Goal: Complete application form: Complete application form

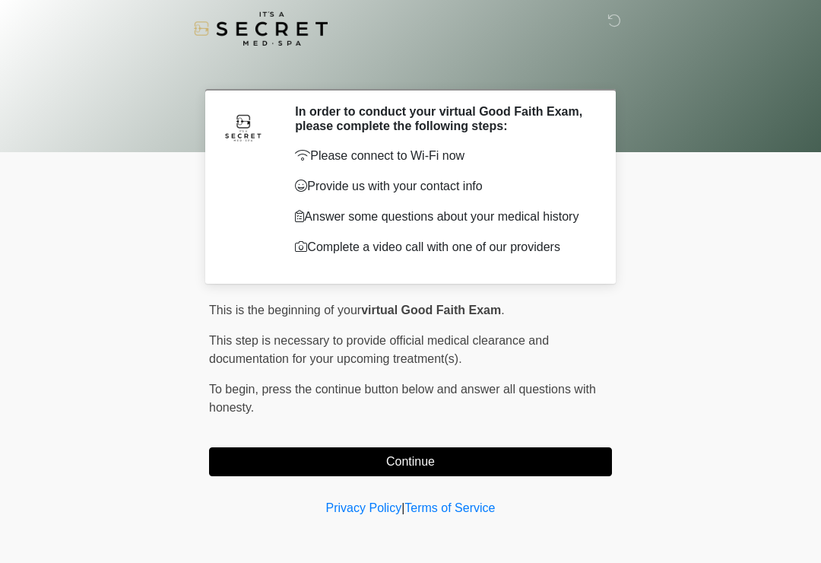
click at [489, 465] on button "Continue" at bounding box center [410, 461] width 403 height 29
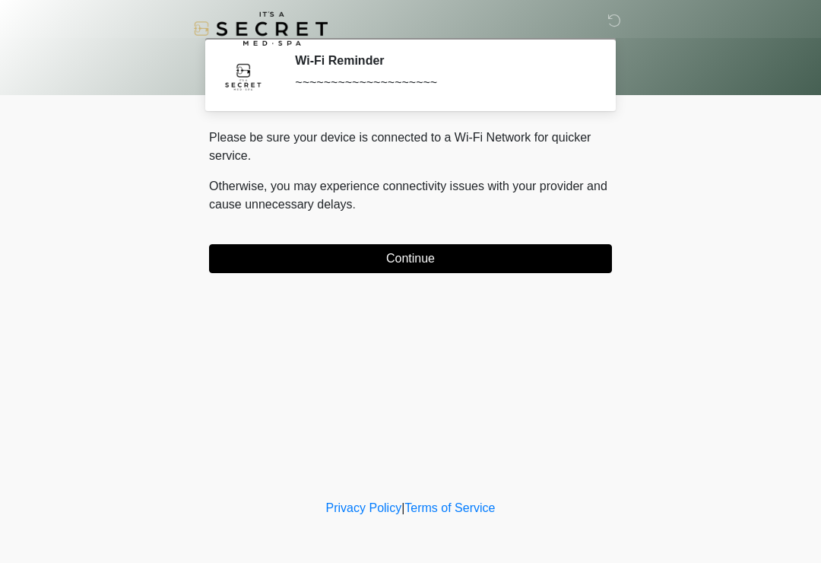
click at [474, 271] on button "Continue" at bounding box center [410, 258] width 403 height 29
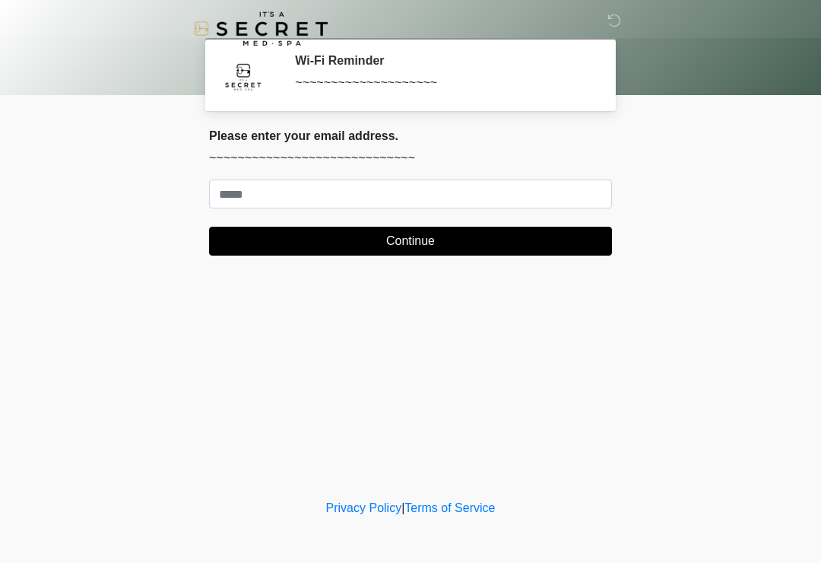
click at [549, 248] on div "This is the beginning of your virtual Good Faith Exam . ﻿﻿﻿﻿﻿﻿﻿﻿ This step is n…" at bounding box center [411, 197] width 426 height 139
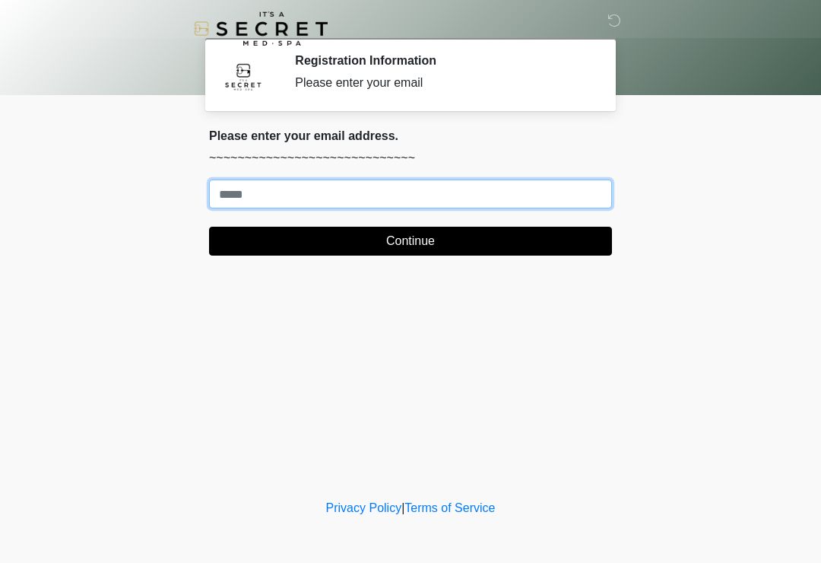
click at [476, 189] on input "Where should we email your treatment plan?" at bounding box center [410, 193] width 403 height 29
type input "**********"
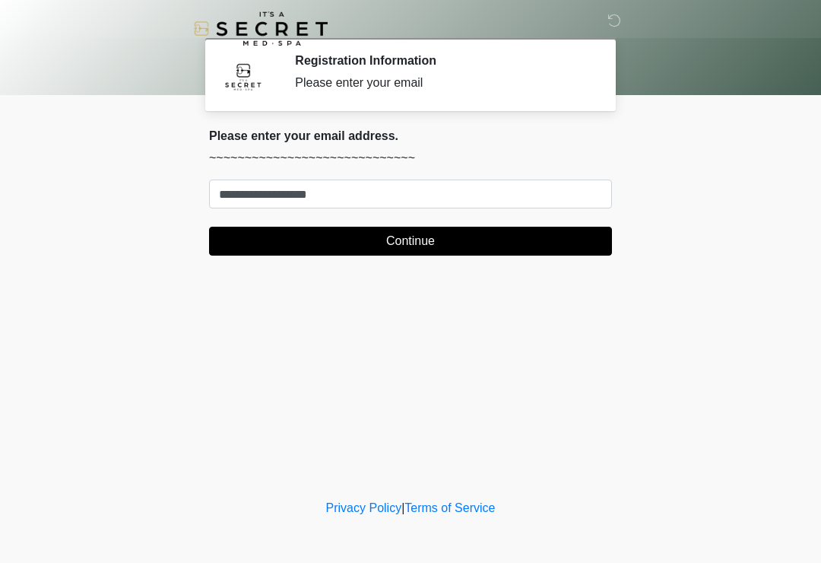
click at [529, 239] on button "Continue" at bounding box center [410, 241] width 403 height 29
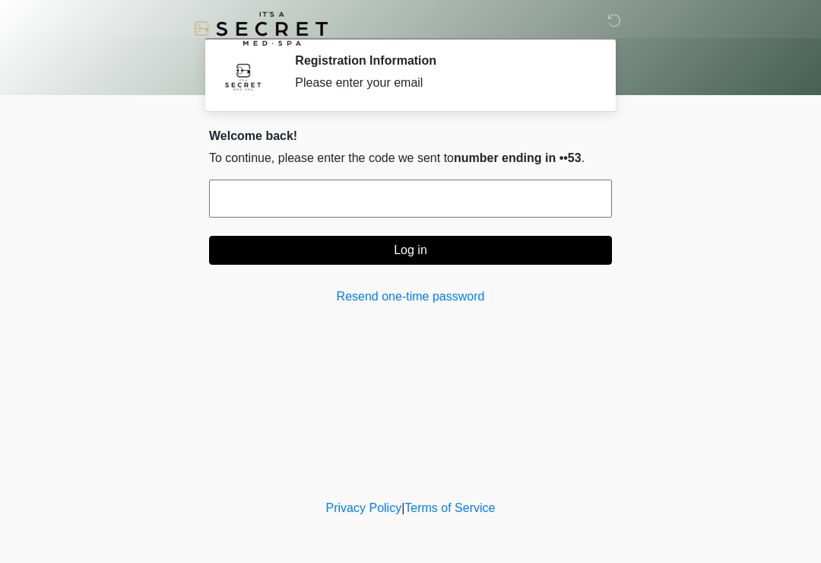
click at [480, 198] on input "text" at bounding box center [410, 198] width 403 height 38
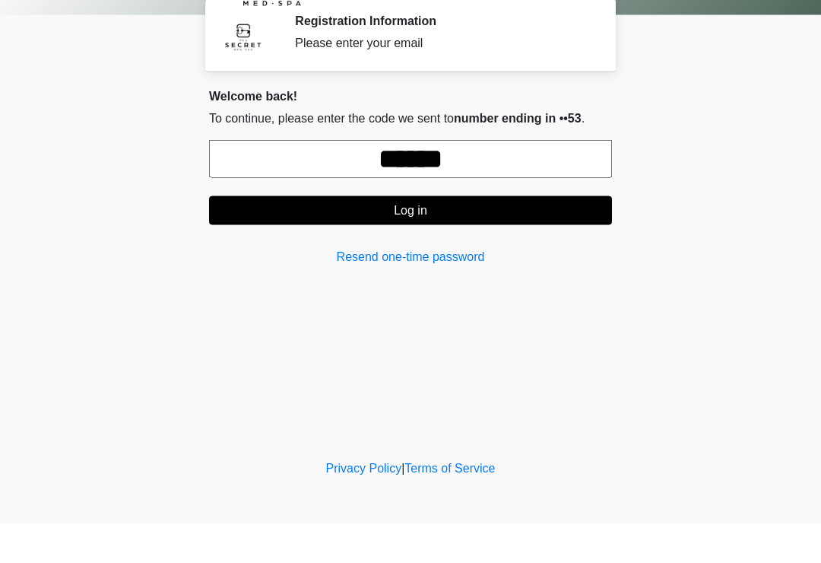
type input "******"
click at [544, 236] on button "Log in" at bounding box center [410, 250] width 403 height 29
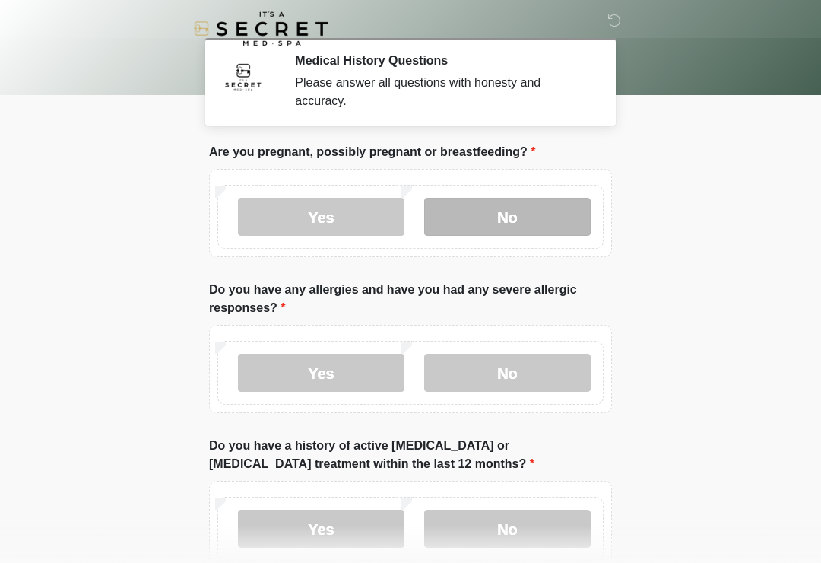
click at [563, 203] on label "No" at bounding box center [507, 217] width 166 height 38
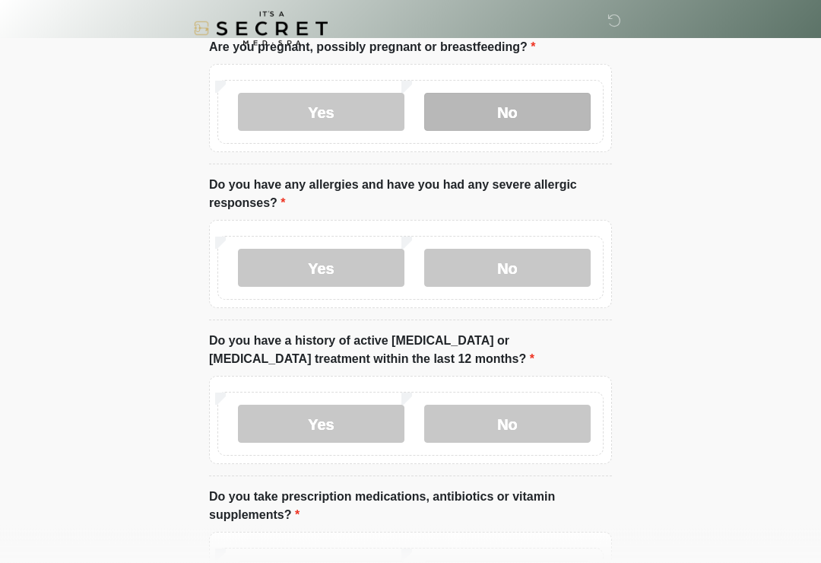
scroll to position [106, 0]
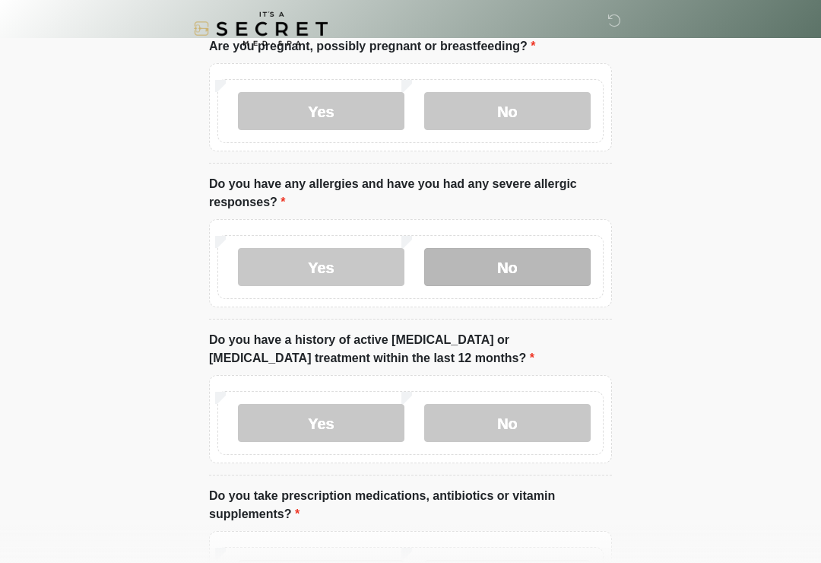
click at [511, 282] on label "No" at bounding box center [507, 267] width 166 height 38
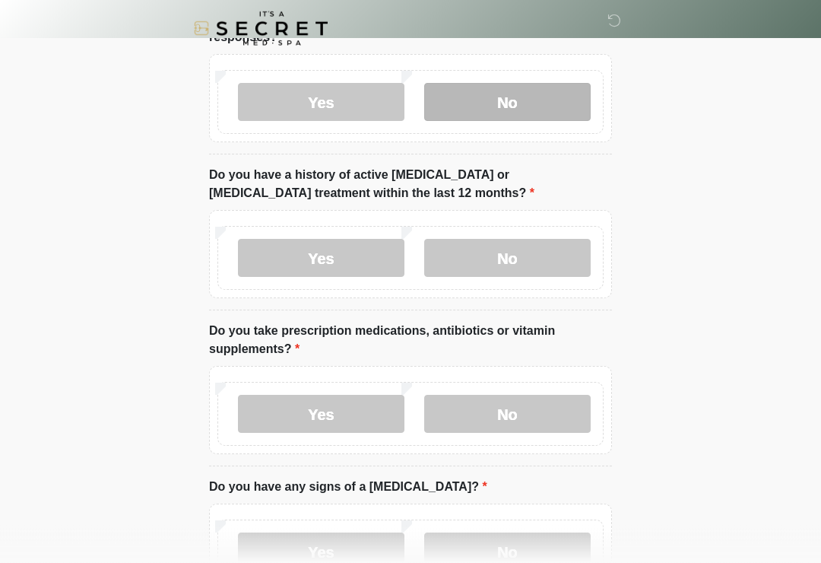
scroll to position [271, 0]
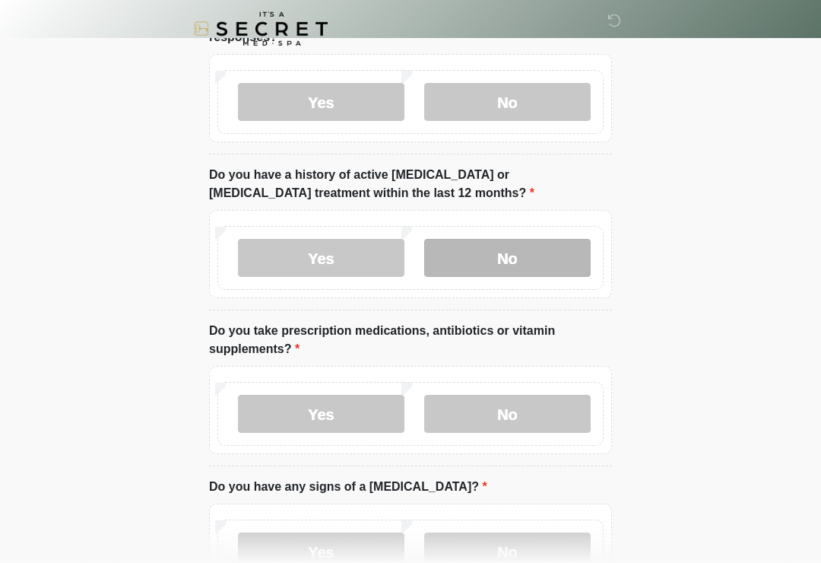
click at [527, 274] on label "No" at bounding box center [507, 258] width 166 height 38
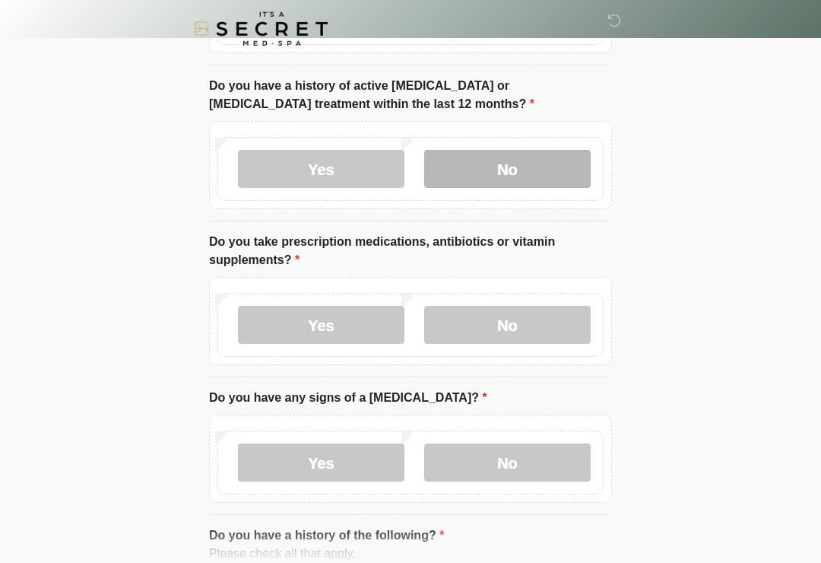
scroll to position [361, 0]
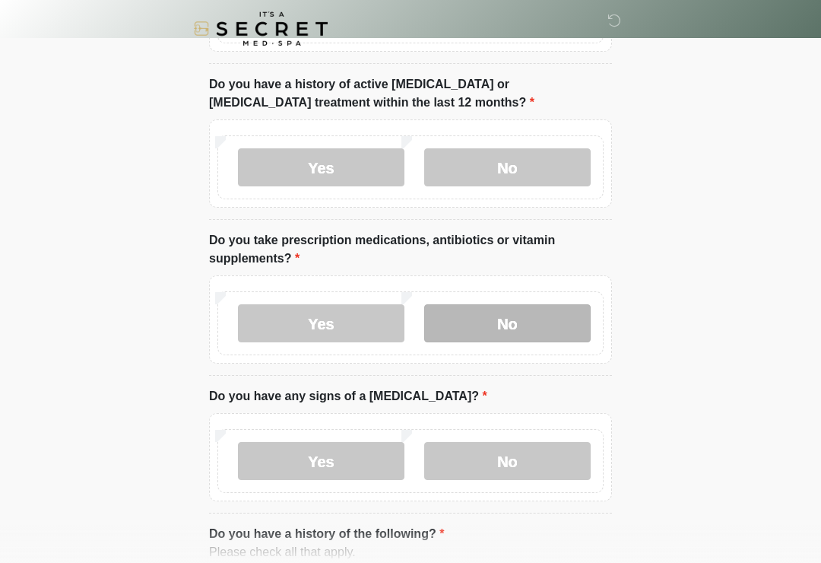
click at [528, 329] on label "No" at bounding box center [507, 323] width 166 height 38
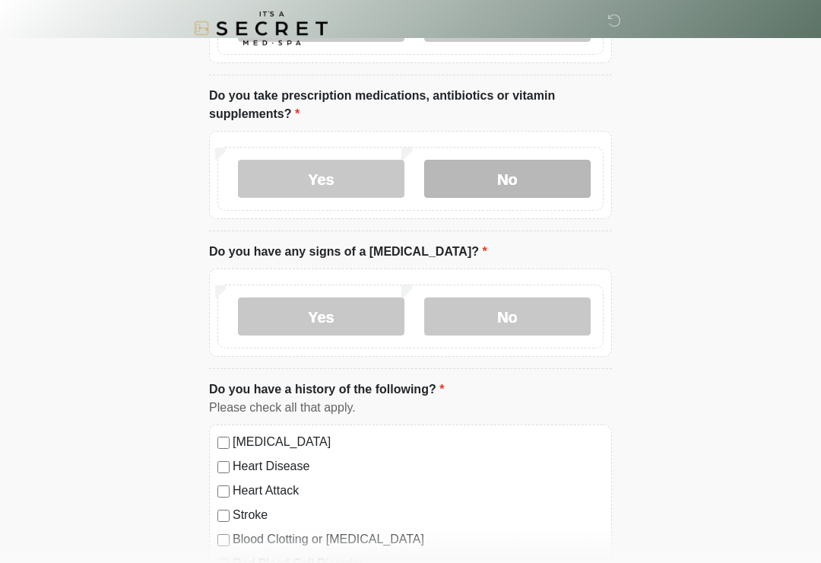
scroll to position [506, 0]
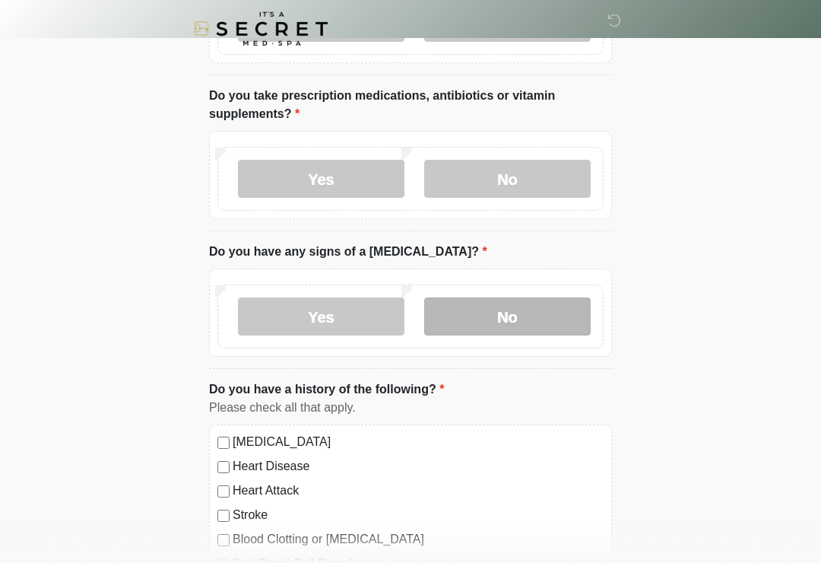
click at [539, 330] on label "No" at bounding box center [507, 316] width 166 height 38
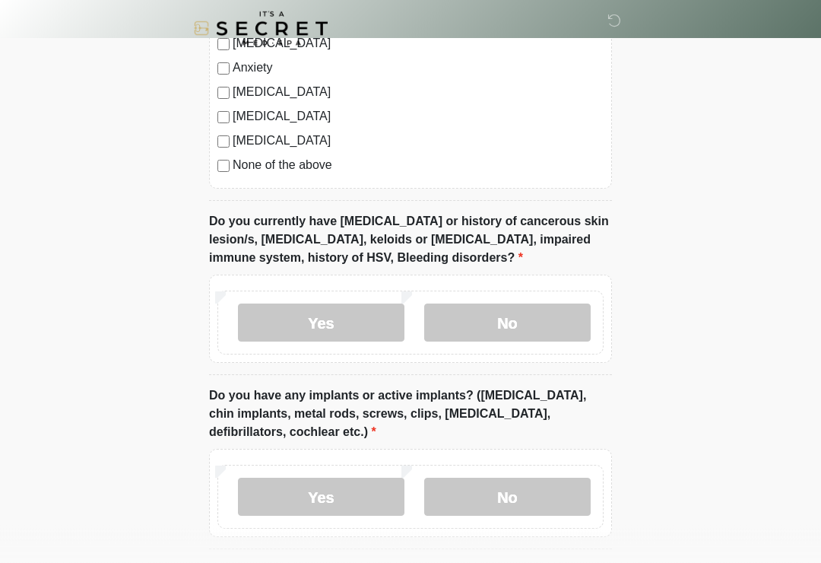
scroll to position [1051, 0]
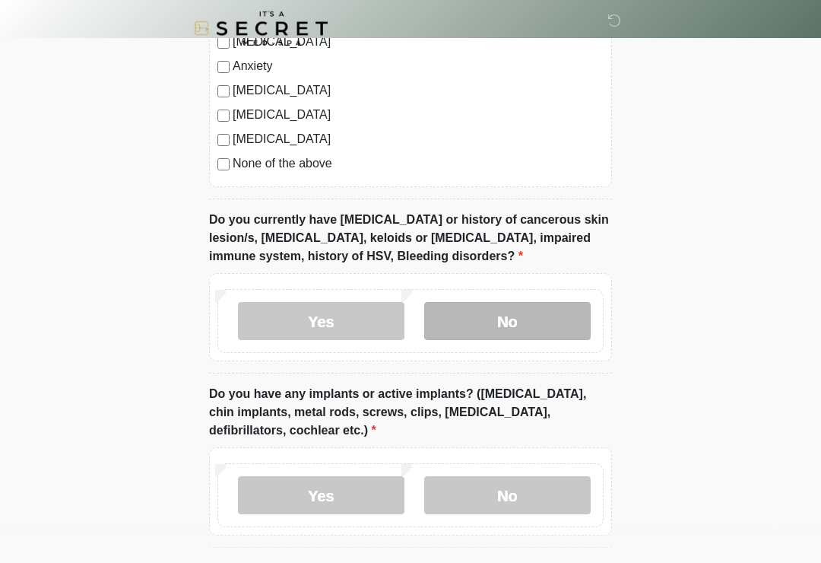
click at [541, 325] on label "No" at bounding box center [507, 322] width 166 height 38
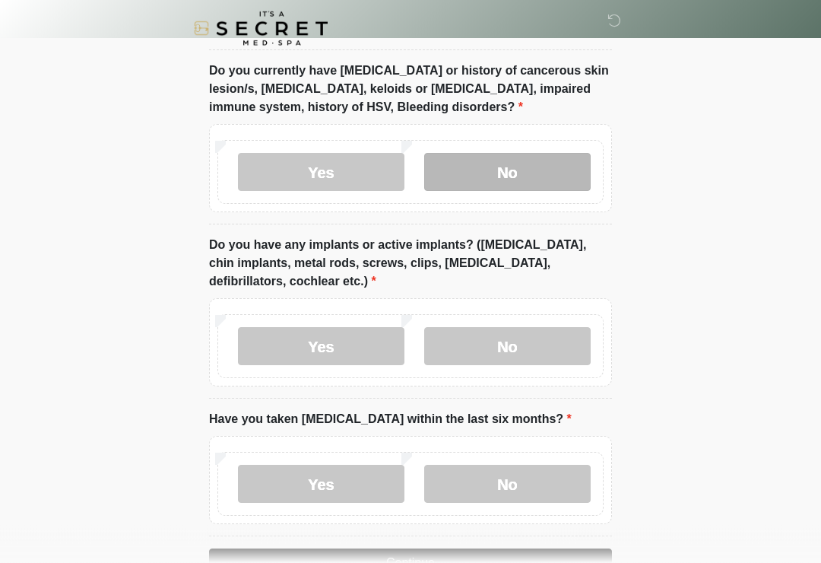
scroll to position [1207, 0]
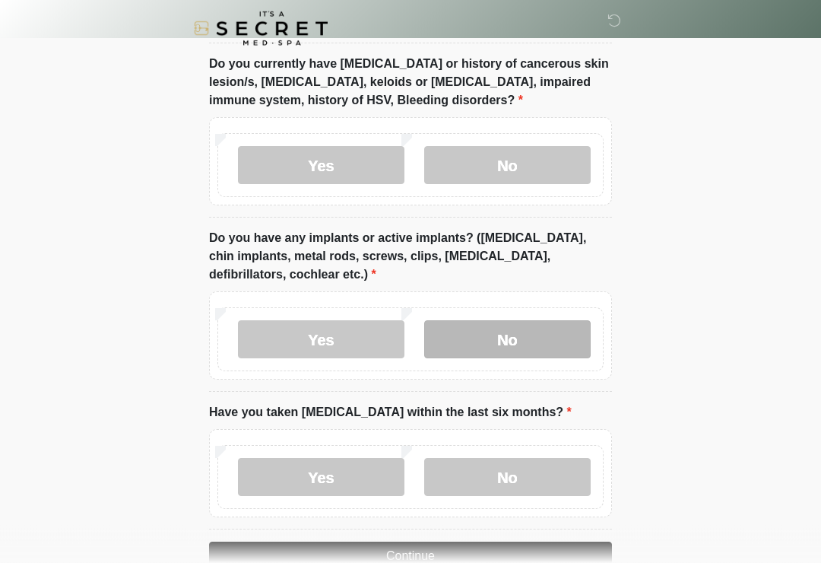
click at [520, 350] on label "No" at bounding box center [507, 340] width 166 height 38
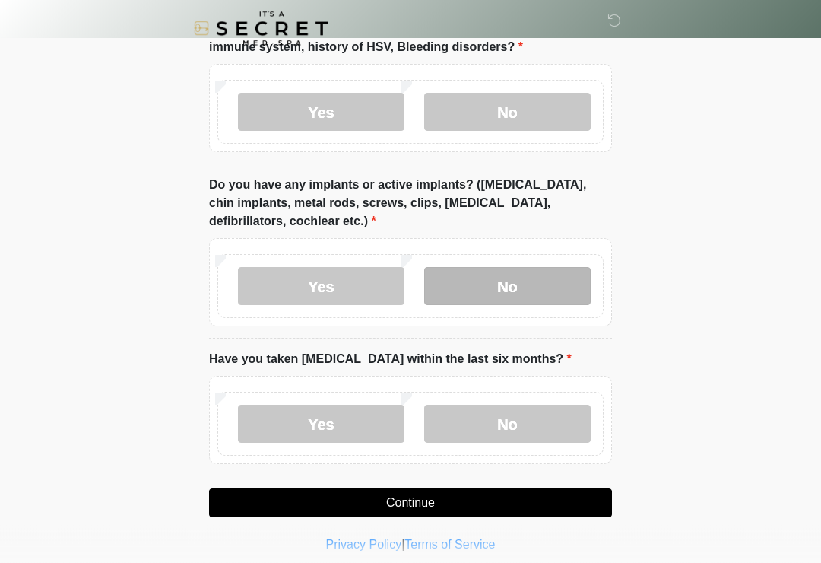
scroll to position [1270, 0]
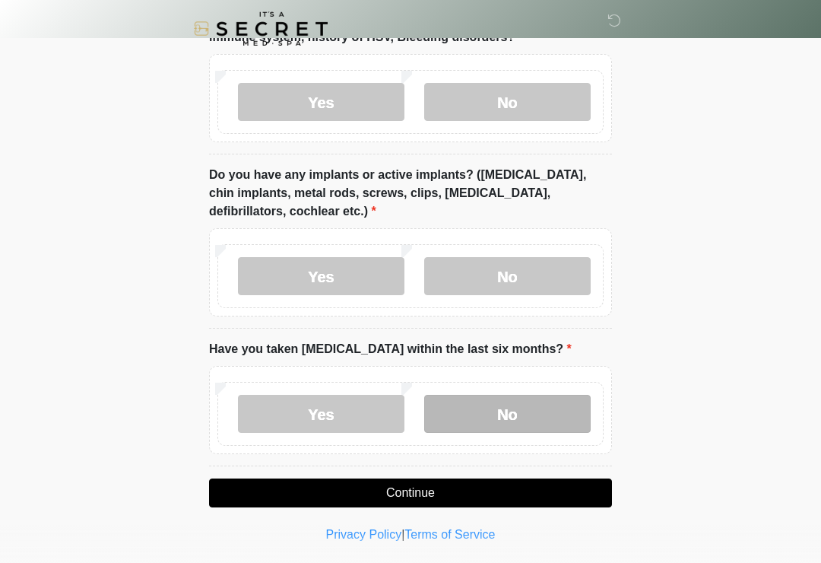
click at [508, 420] on label "No" at bounding box center [507, 414] width 166 height 38
click at [446, 503] on button "Continue" at bounding box center [410, 492] width 403 height 29
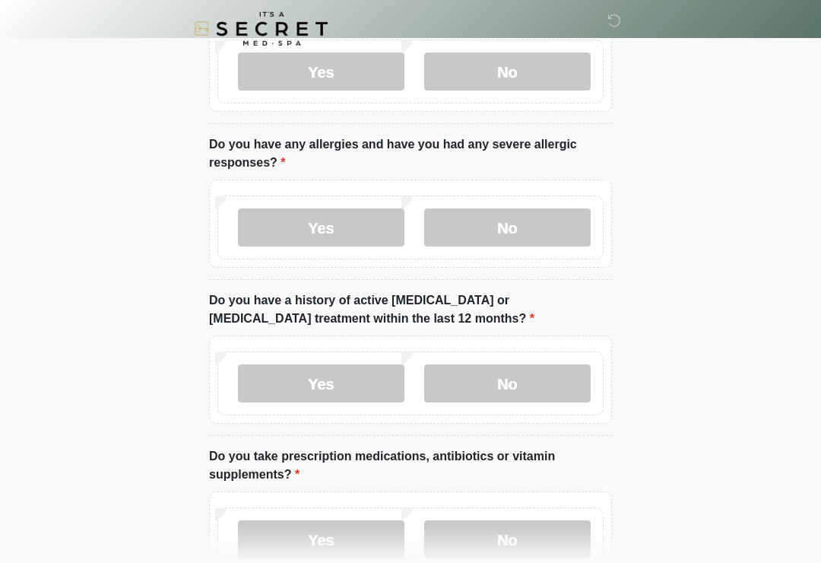
scroll to position [0, 0]
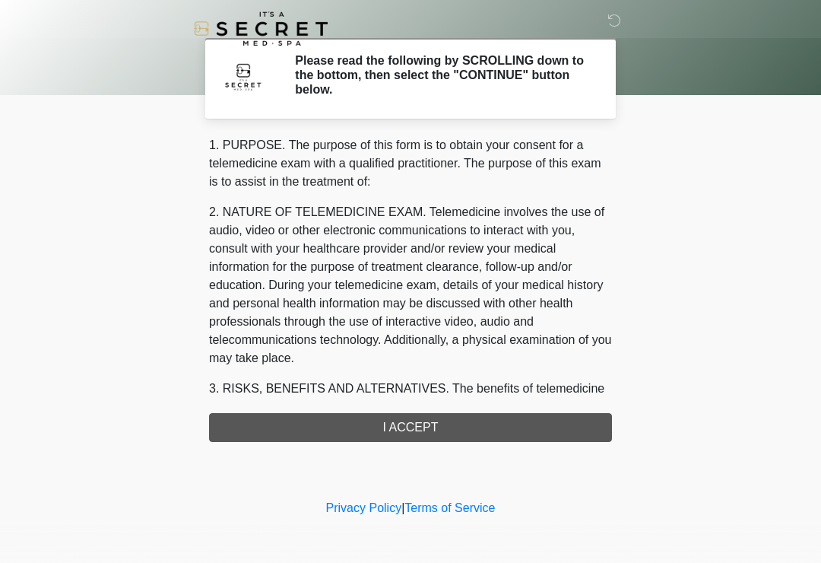
click at [492, 424] on div "1. PURPOSE. The purpose of this form is to obtain your consent for a telemedici…" at bounding box center [410, 289] width 403 height 306
click at [359, 438] on div "1. PURPOSE. The purpose of this form is to obtain your consent for a telemedici…" at bounding box center [410, 289] width 403 height 306
click at [366, 422] on div "1. PURPOSE. The purpose of this form is to obtain your consent for a telemedici…" at bounding box center [410, 289] width 403 height 306
click at [448, 418] on div "1. PURPOSE. The purpose of this form is to obtain your consent for a telemedici…" at bounding box center [410, 289] width 403 height 306
click at [436, 422] on div "1. PURPOSE. The purpose of this form is to obtain your consent for a telemedici…" at bounding box center [410, 289] width 403 height 306
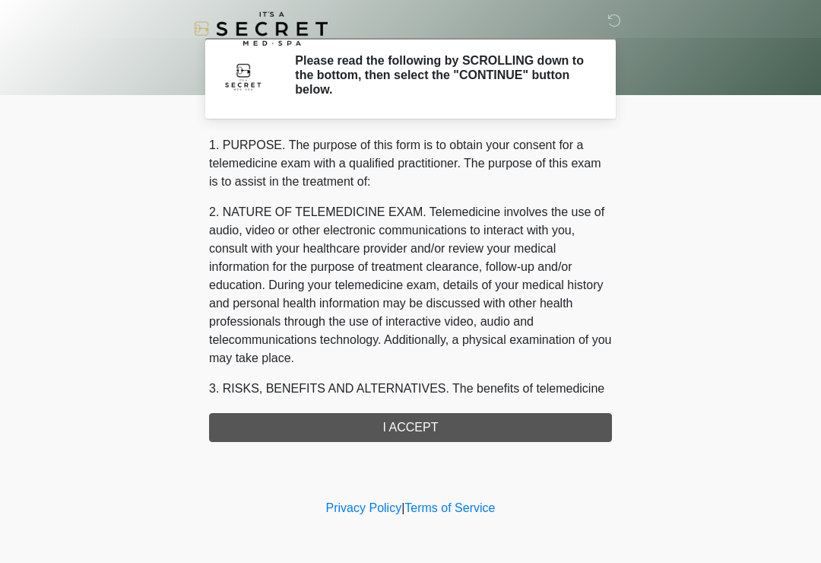
click at [436, 422] on div "1. PURPOSE. The purpose of this form is to obtain your consent for a telemedici…" at bounding box center [410, 289] width 403 height 306
click at [428, 423] on div "1. PURPOSE. The purpose of this form is to obtain your consent for a telemedici…" at bounding box center [410, 289] width 403 height 306
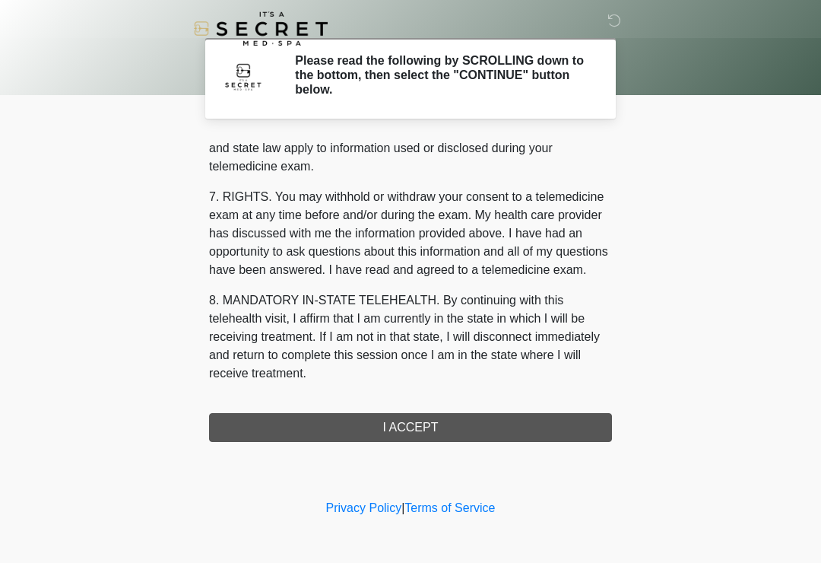
click at [408, 426] on button "I ACCEPT" at bounding box center [410, 427] width 403 height 29
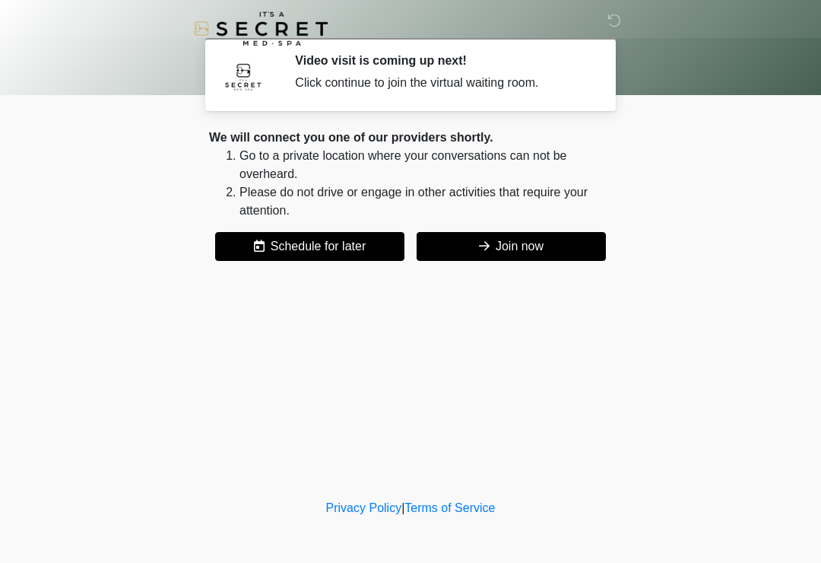
click at [509, 253] on button "Join now" at bounding box center [511, 246] width 189 height 29
